Goal: Obtain resource: Download file/media

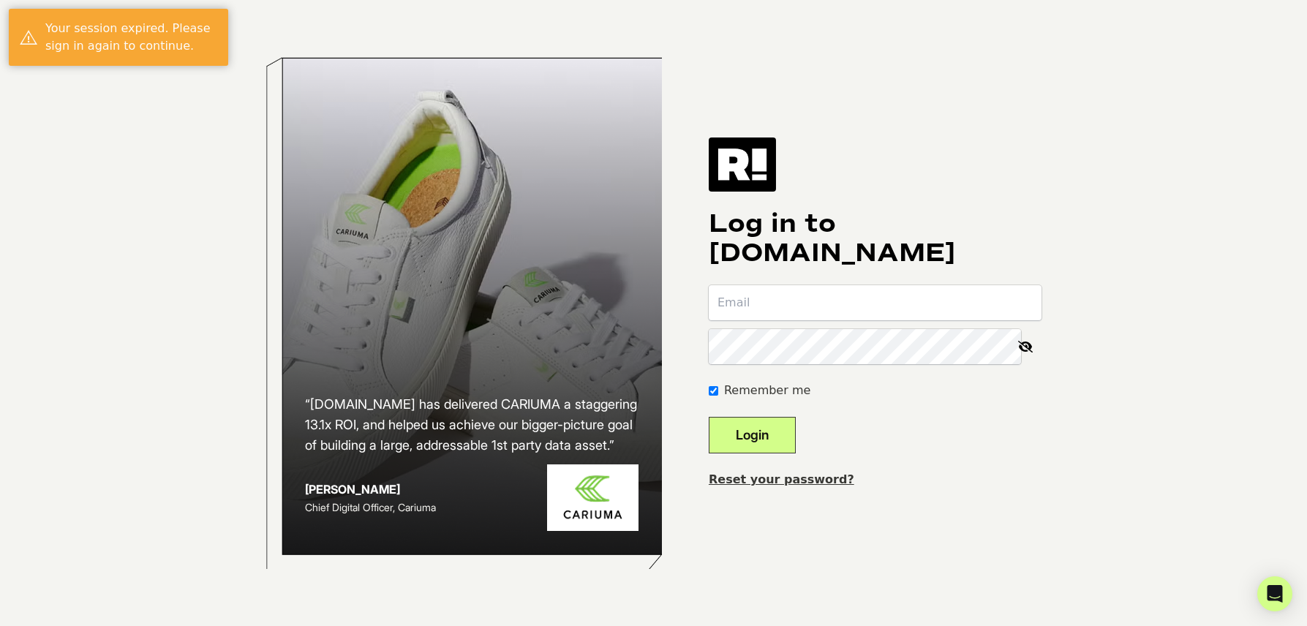
click at [0, 625] on com-1password-button at bounding box center [0, 626] width 0 height 0
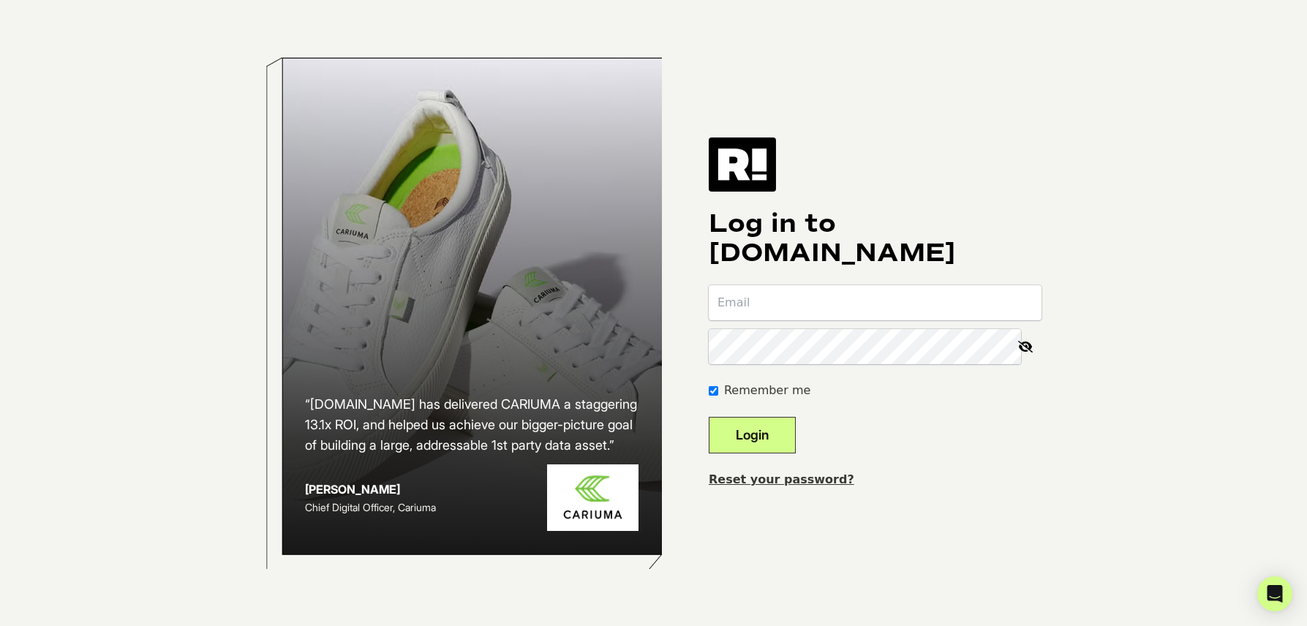
type input "[EMAIL_ADDRESS][DOMAIN_NAME]"
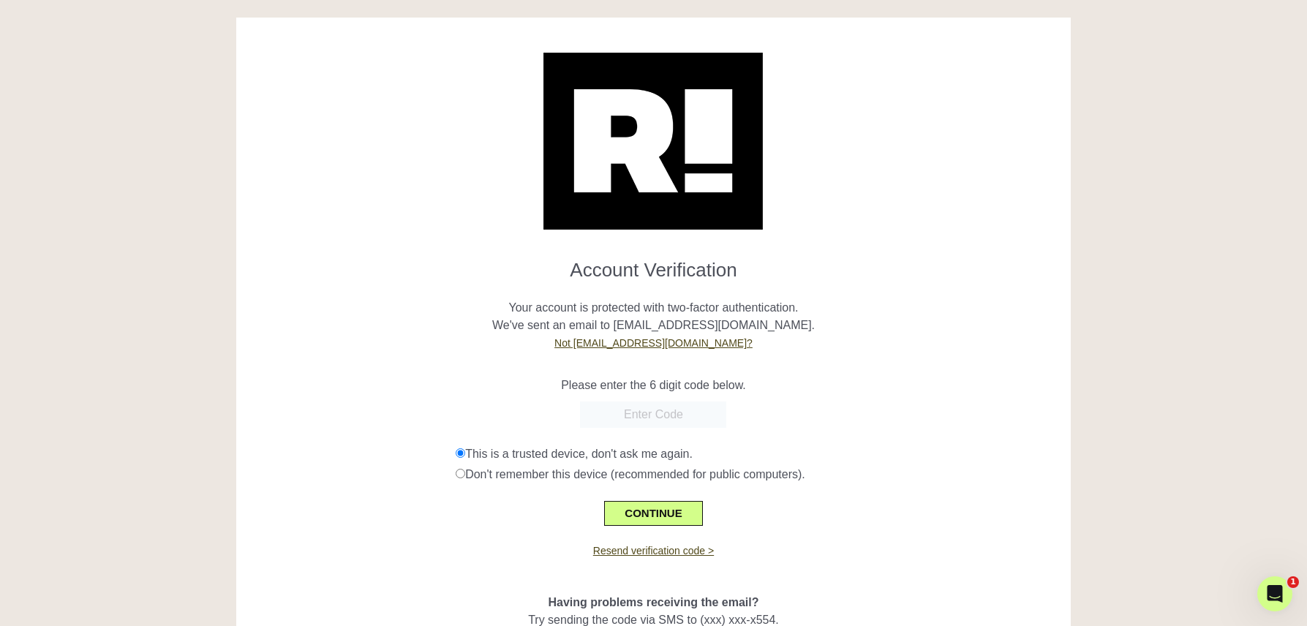
click at [827, 350] on p "Your account is protected with two-factor authentication. We've sent an email t…" at bounding box center [653, 317] width 813 height 70
click at [675, 551] on link "Resend verification code >" at bounding box center [653, 551] width 121 height 12
click at [664, 415] on input "text" at bounding box center [653, 415] width 146 height 26
type input "605442"
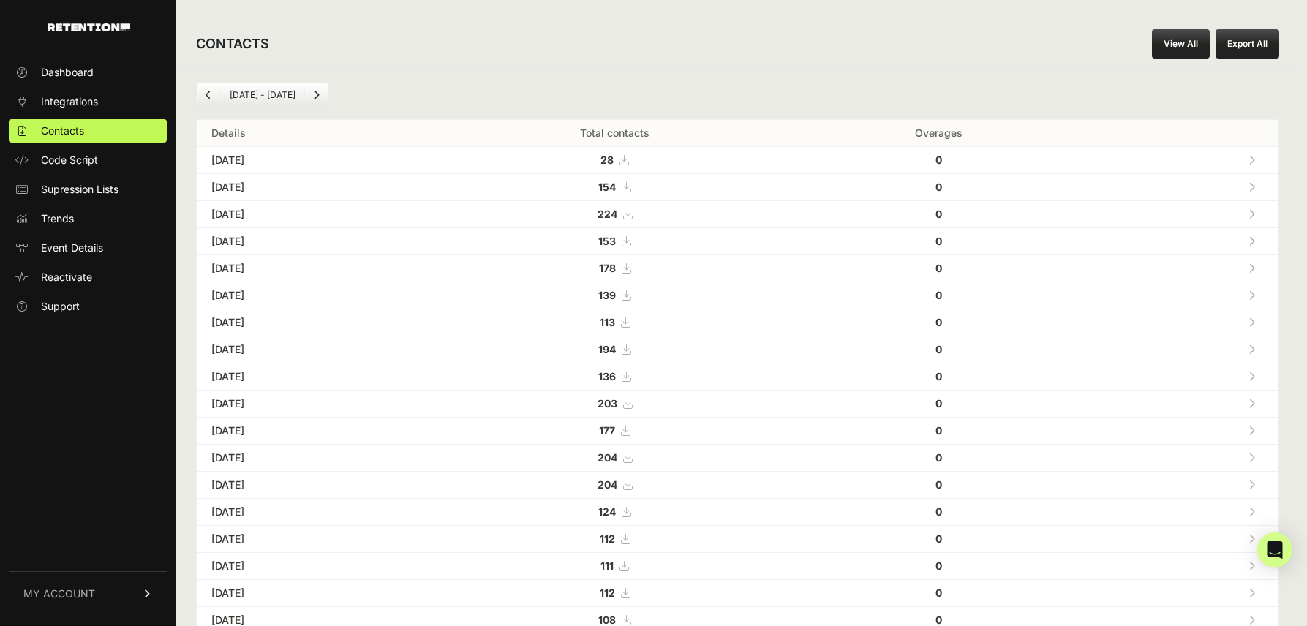
click at [1253, 159] on icon at bounding box center [1251, 160] width 7 height 10
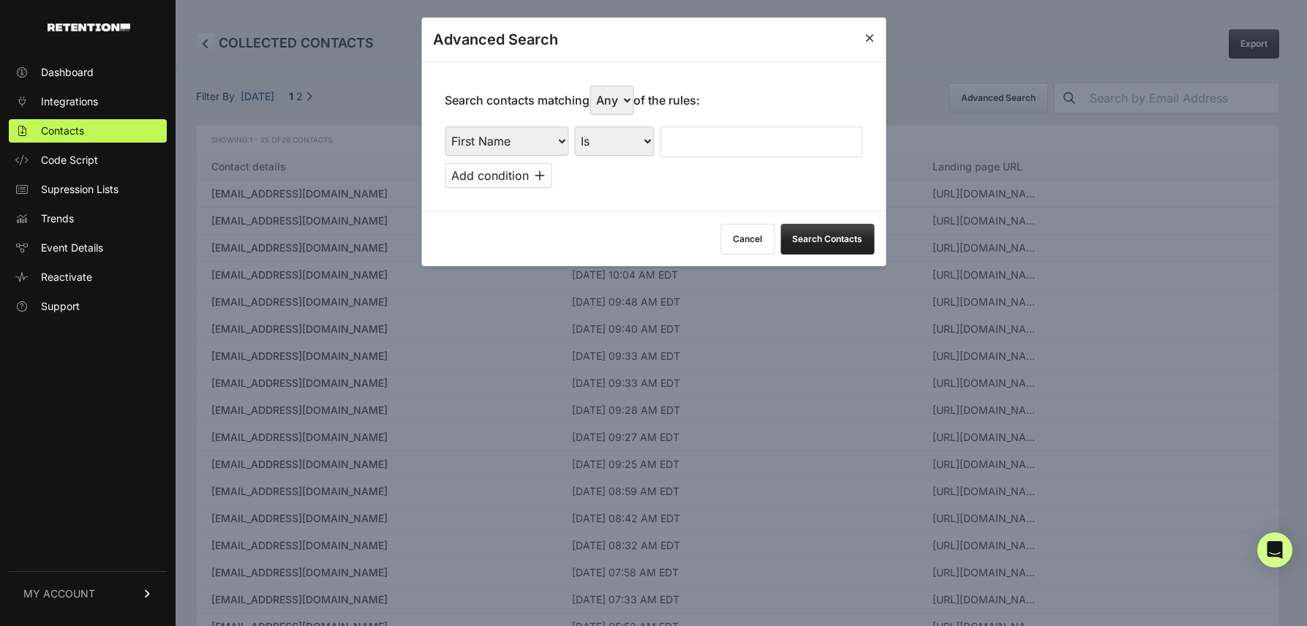
click at [555, 140] on select "First Name Last Name State City Email Email Domain Landing Domain Landing Page …" at bounding box center [507, 141] width 124 height 29
select select "landing_page_domain"
click at [445, 127] on select "First Name Last Name State City Email Email Domain Landing Domain Landing Page …" at bounding box center [507, 141] width 124 height 29
click at [628, 146] on select "Is Is not Contains Starts with" at bounding box center [614, 141] width 80 height 29
select select "contains"
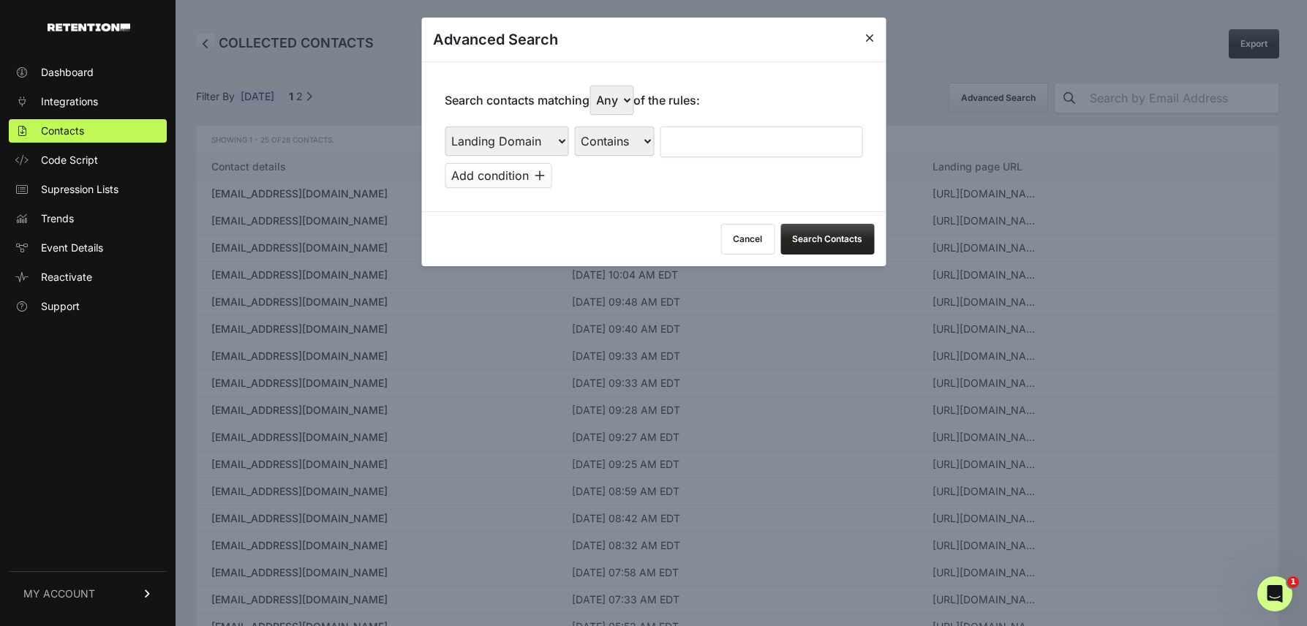
click at [575, 127] on select "Is Is not Contains Starts with" at bounding box center [614, 141] width 80 height 29
click at [700, 146] on input "text" at bounding box center [761, 142] width 203 height 31
type input "full"
click at [802, 235] on button "Search Contacts" at bounding box center [827, 239] width 94 height 31
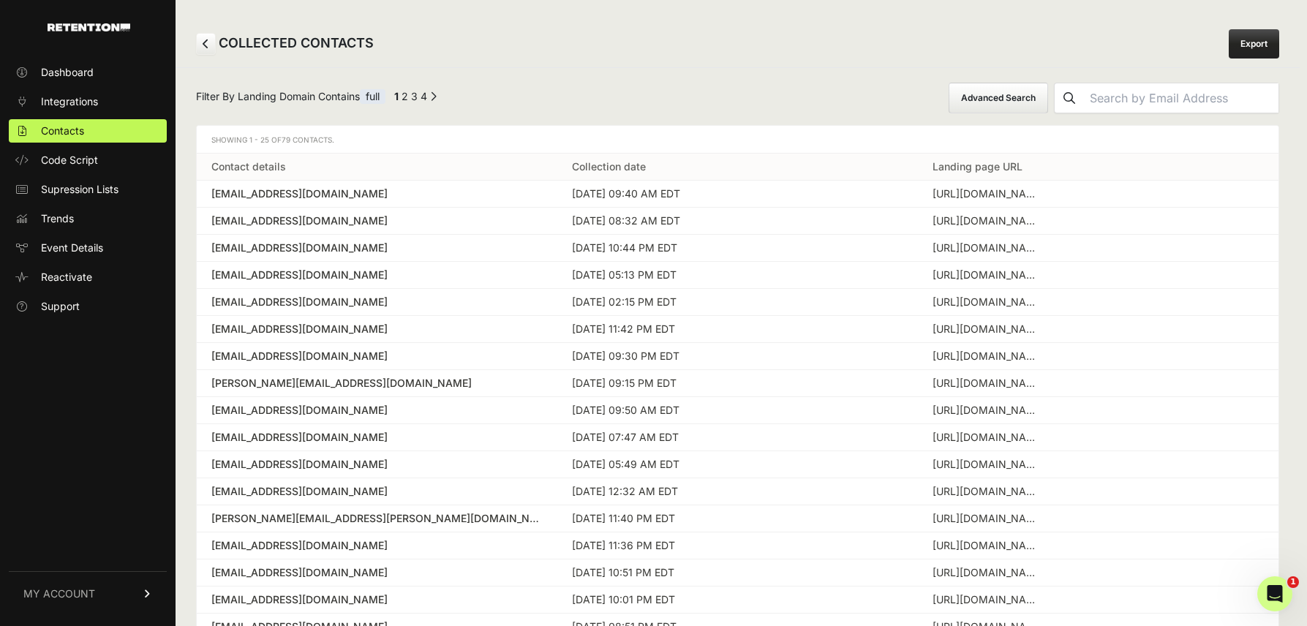
click at [1248, 50] on link "Export" at bounding box center [1254, 43] width 50 height 29
